Goal: Information Seeking & Learning: Learn about a topic

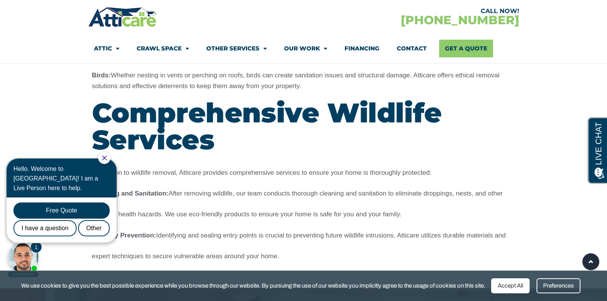
scroll to position [1108, 0]
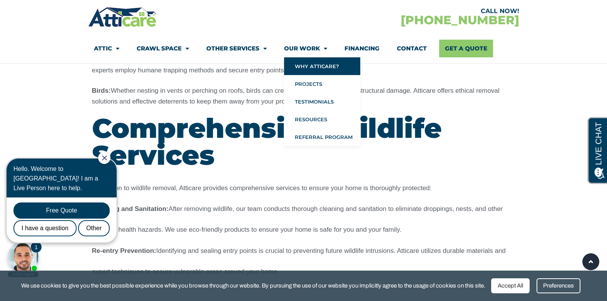
click at [317, 67] on link "Why Atticare?" at bounding box center [322, 66] width 76 height 18
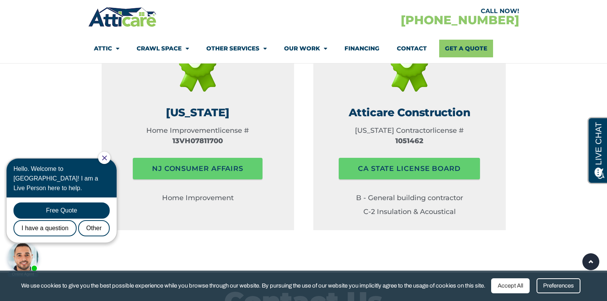
scroll to position [1201, 0]
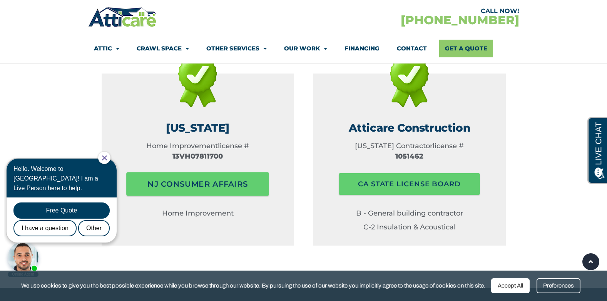
click at [188, 176] on span "NJ consumer affairs" at bounding box center [197, 183] width 100 height 15
click at [209, 176] on span "NJ consumer affairs" at bounding box center [197, 183] width 100 height 15
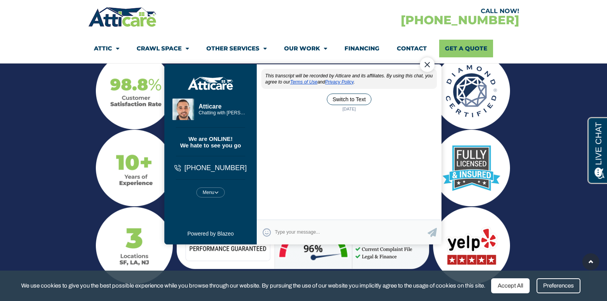
scroll to position [0, 0]
